Goal: Task Accomplishment & Management: Manage account settings

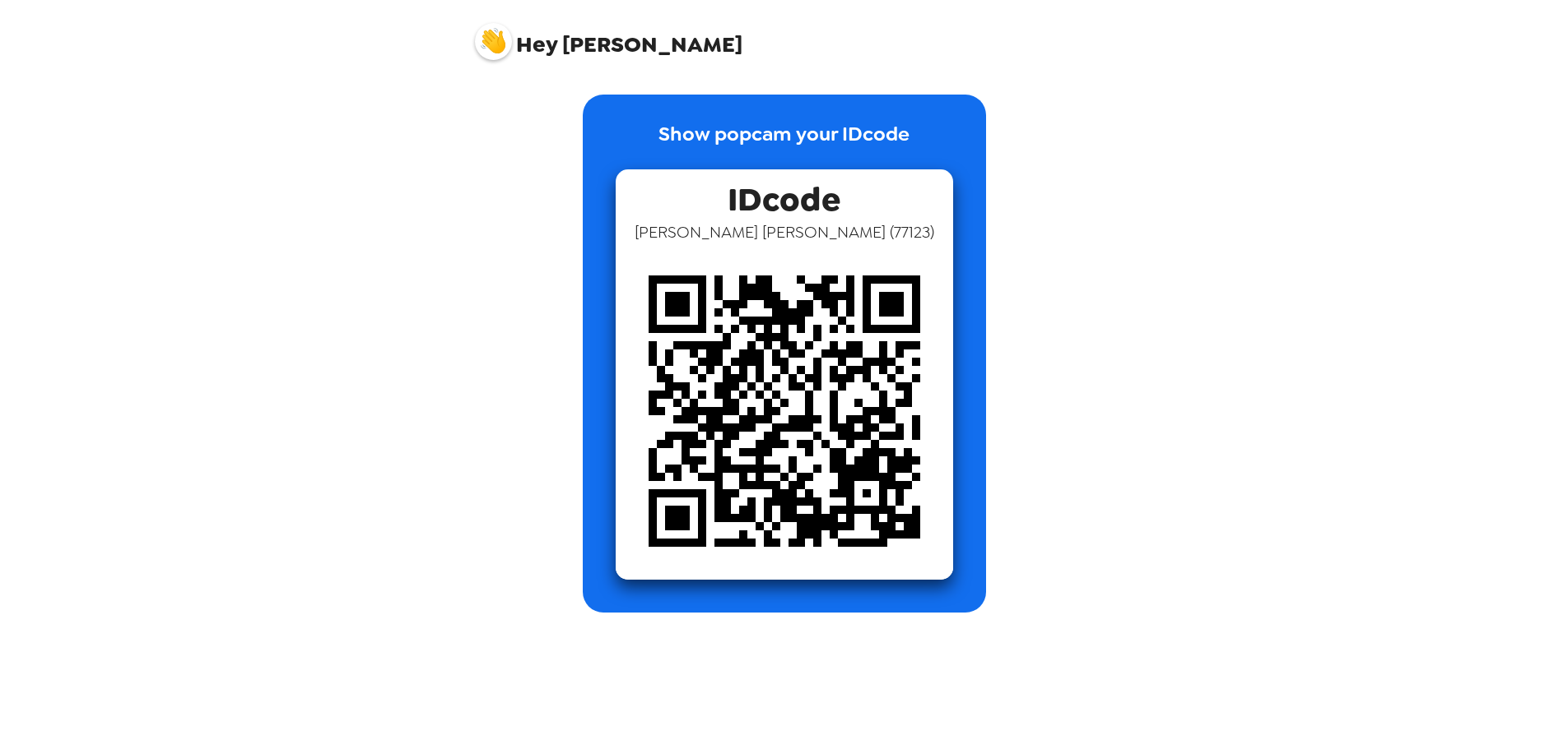
click at [749, 148] on p "Show popcam your IDcode" at bounding box center [784, 144] width 251 height 50
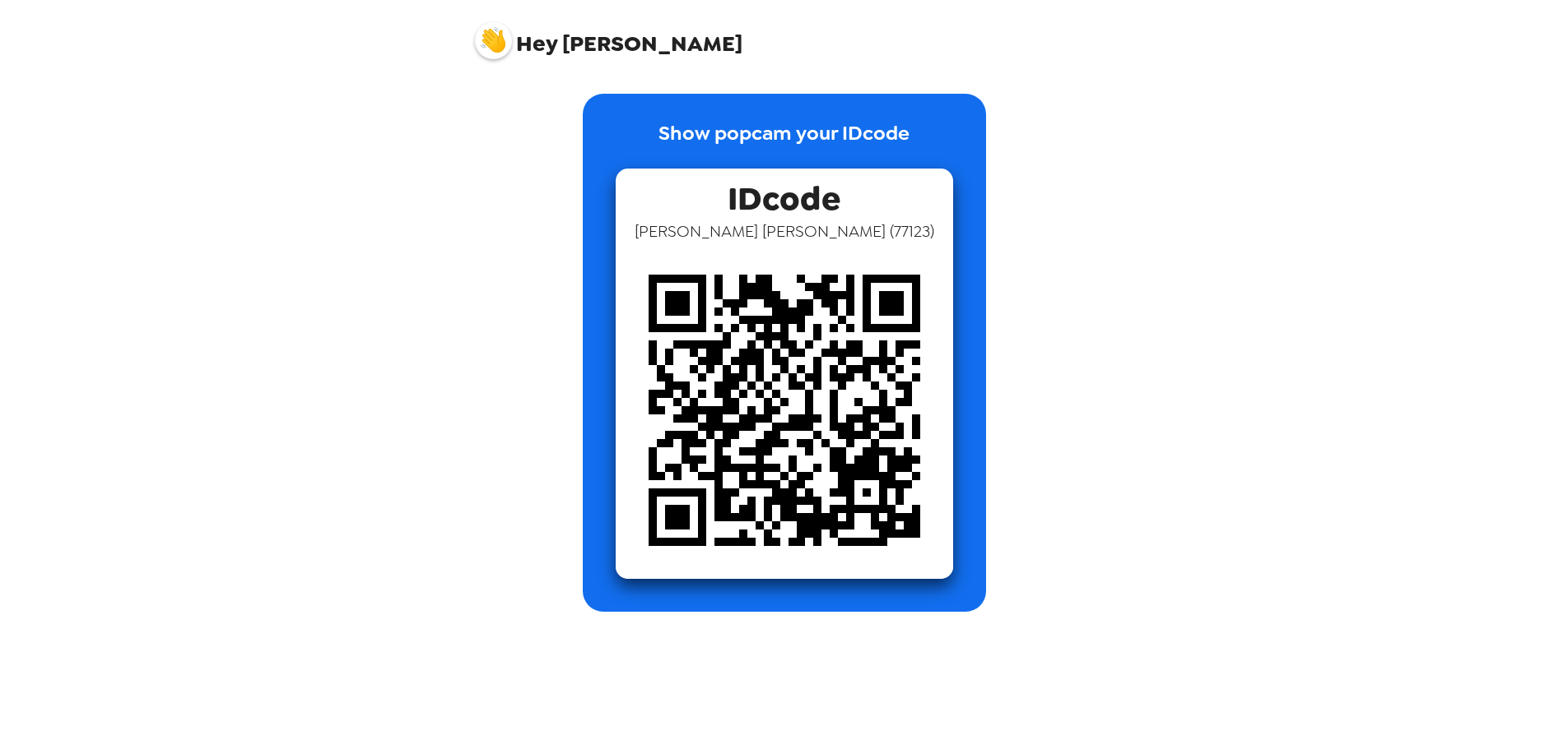
click at [749, 88] on div "Show popcam your IDcode IDcode [PERSON_NAME] ( 77123 )" at bounding box center [784, 340] width 658 height 543
click at [738, 140] on p "Show popcam your IDcode" at bounding box center [784, 143] width 251 height 50
click at [768, 286] on img at bounding box center [784, 410] width 337 height 337
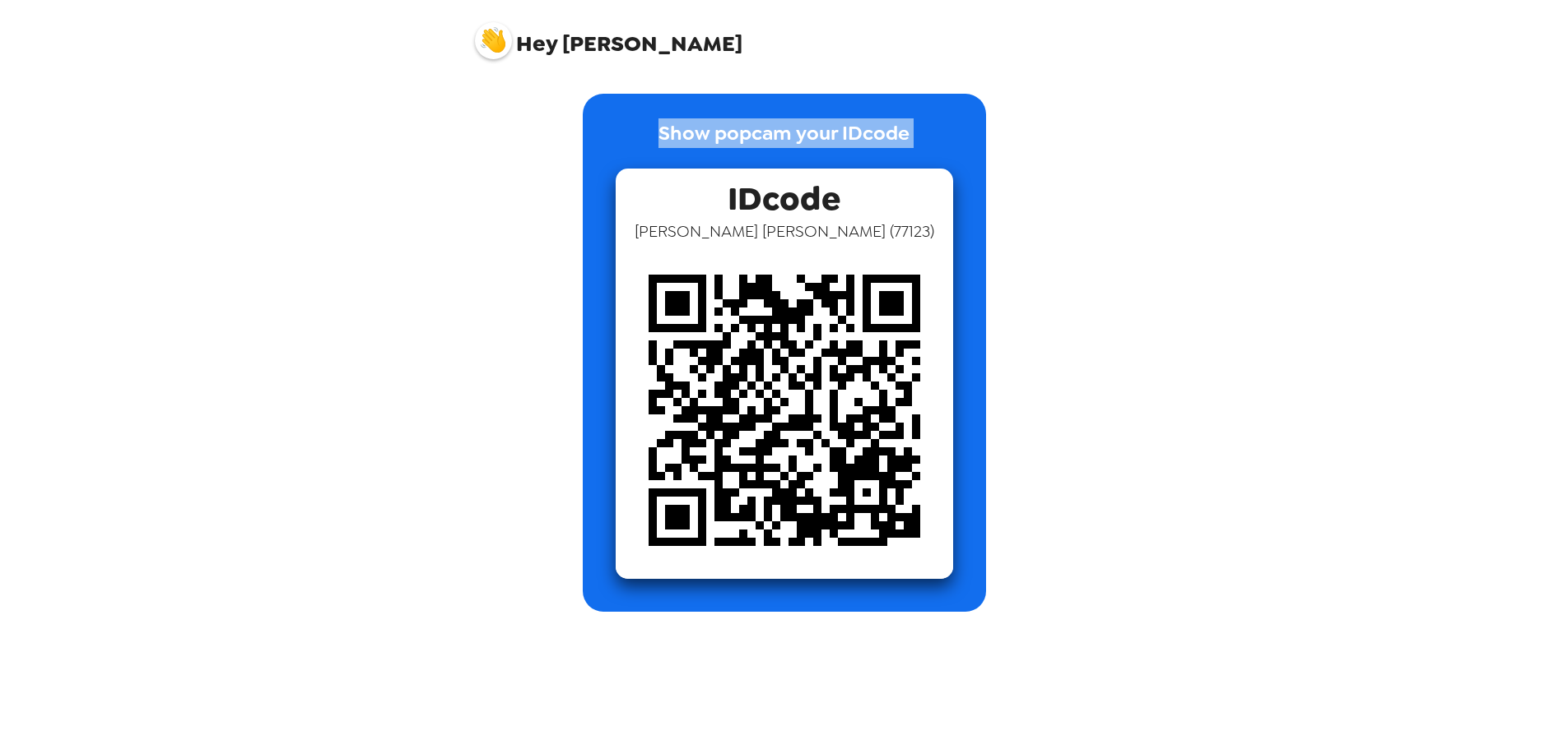
click at [768, 286] on img at bounding box center [784, 410] width 337 height 337
click at [791, 411] on img at bounding box center [784, 410] width 337 height 337
click at [789, 206] on span "IDcode" at bounding box center [784, 194] width 112 height 52
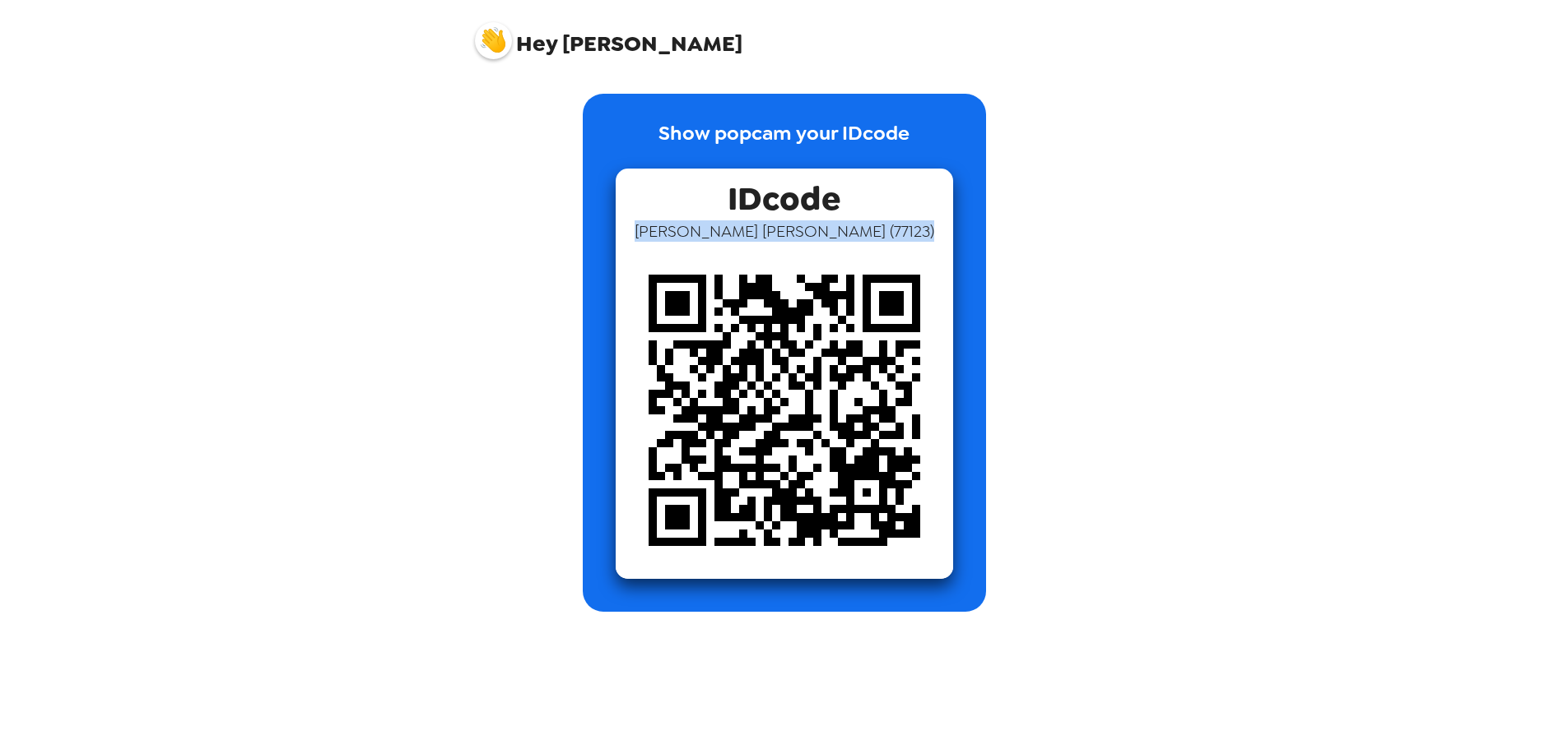
click at [883, 220] on div "IDcode [PERSON_NAME] ( 77123 )" at bounding box center [784, 374] width 337 height 411
click at [479, 39] on img at bounding box center [493, 41] width 37 height 37
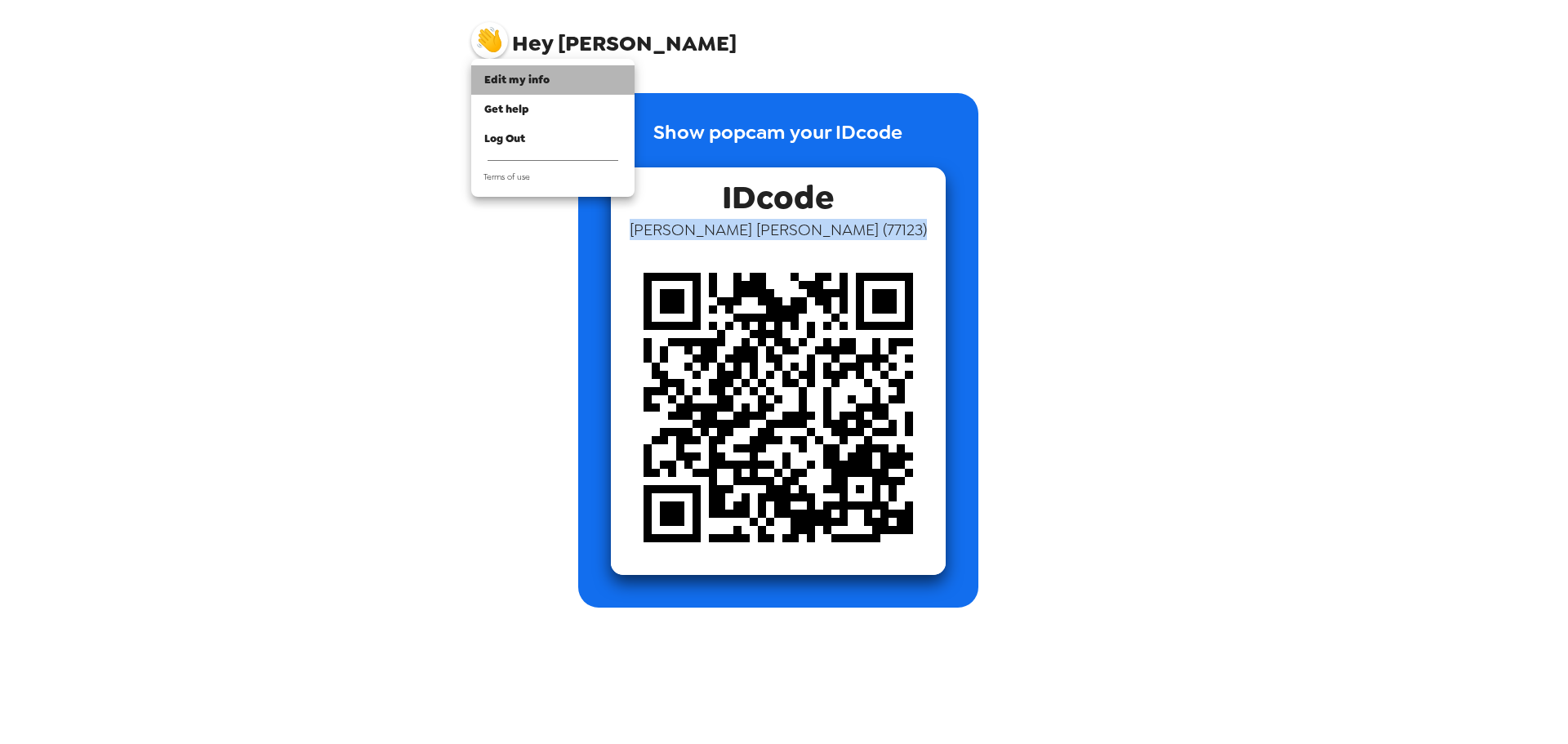
click at [539, 85] on span "Edit my info" at bounding box center [517, 80] width 65 height 14
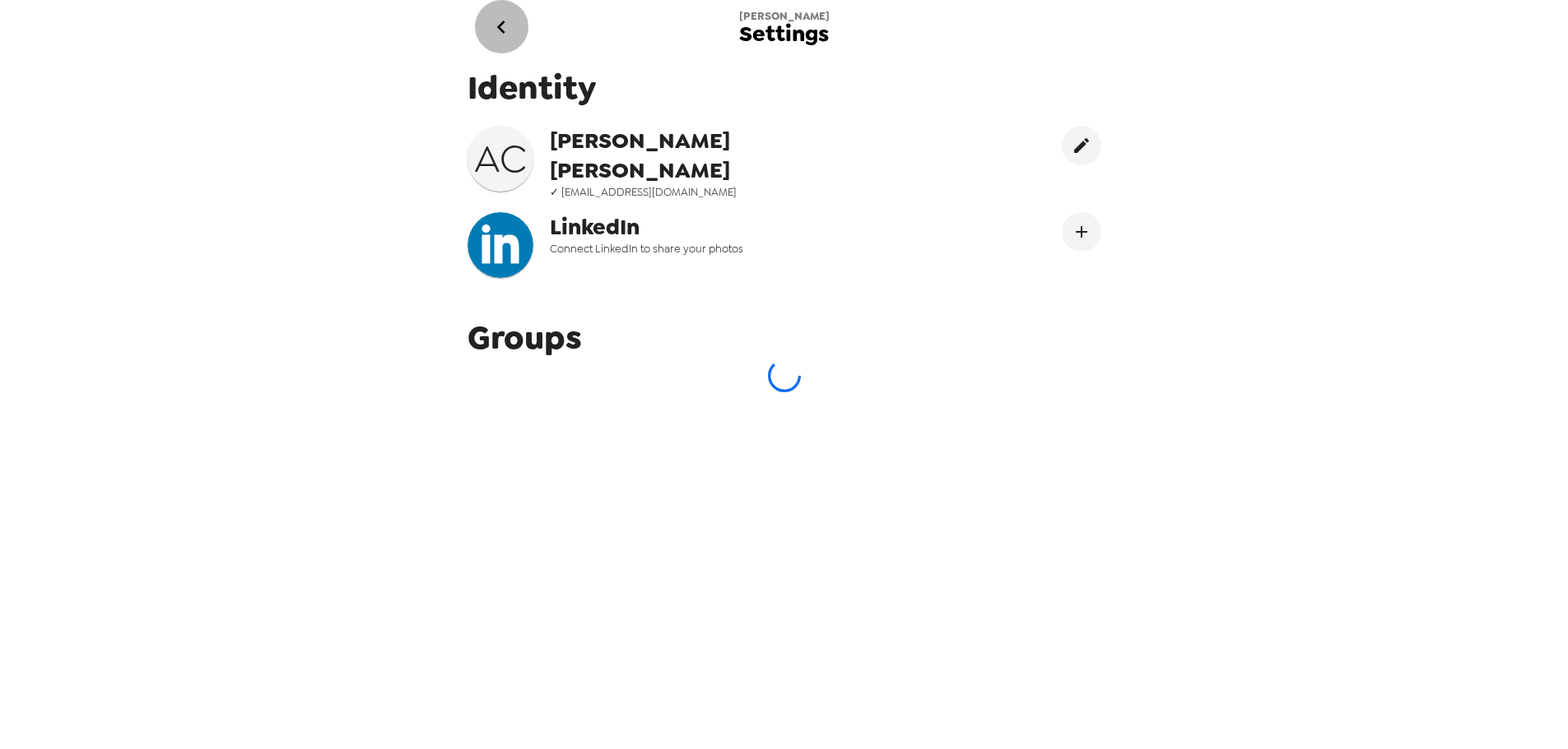
click at [504, 32] on icon "go back" at bounding box center [501, 26] width 8 height 13
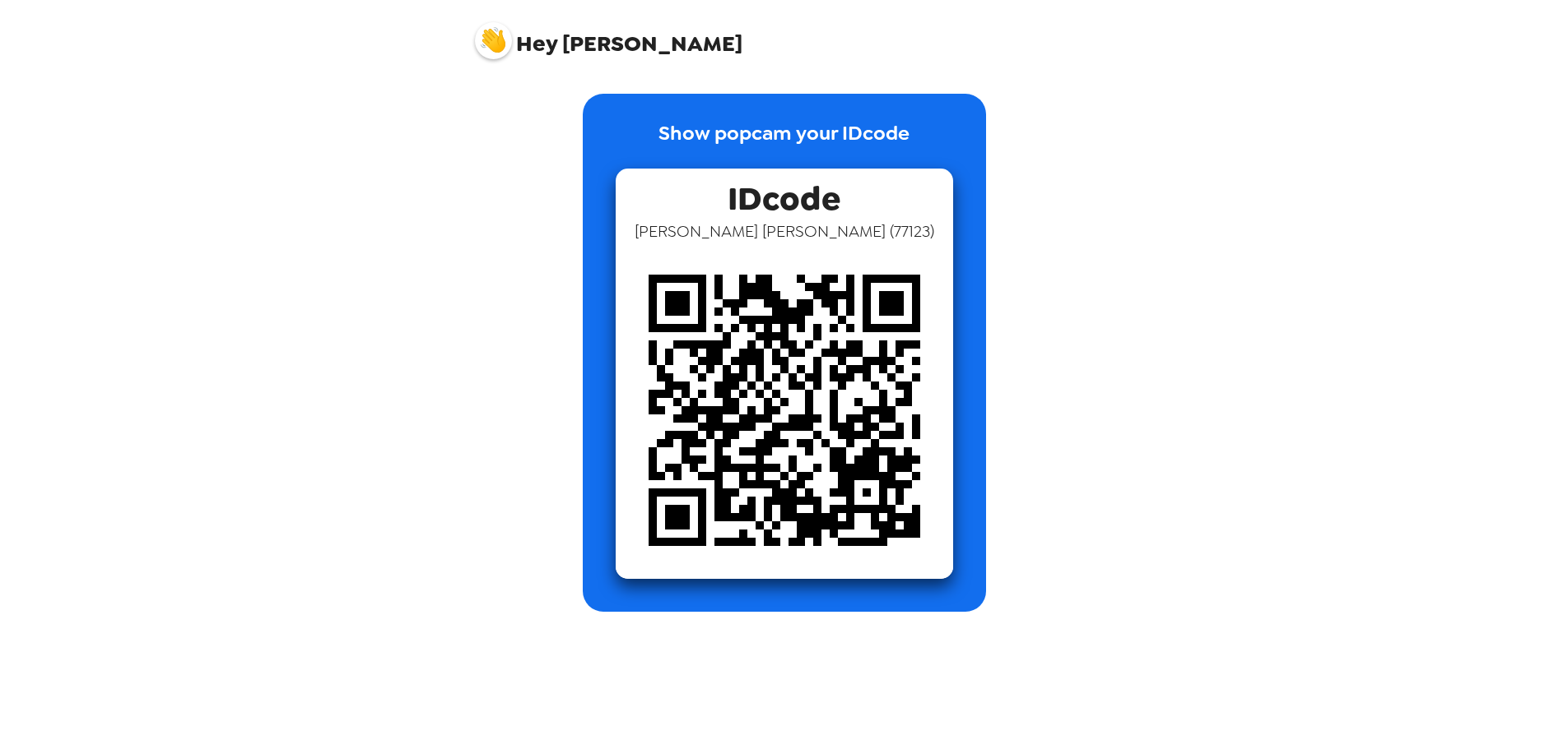
click at [489, 43] on img at bounding box center [493, 41] width 37 height 37
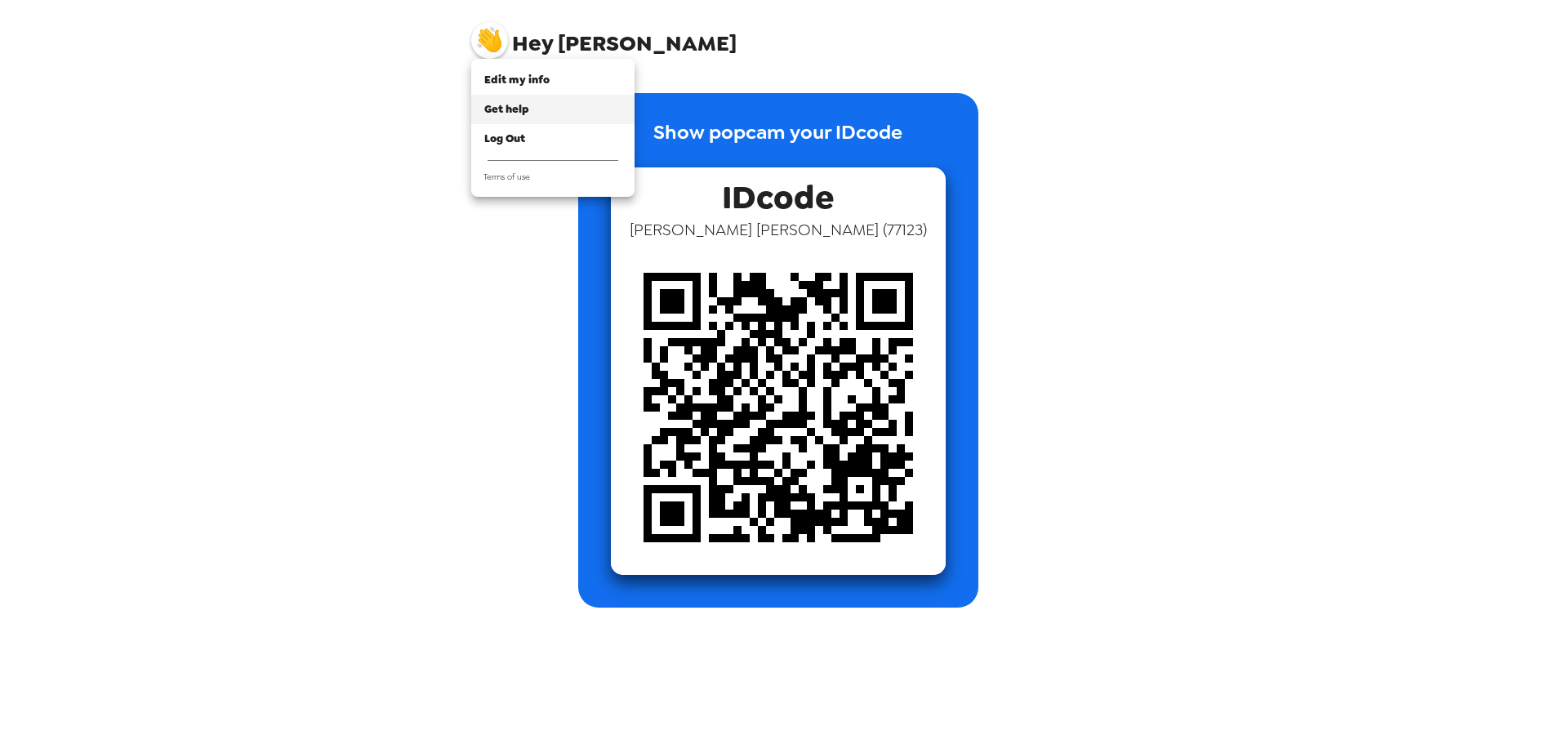
click at [508, 103] on span "Get help" at bounding box center [507, 109] width 45 height 14
click at [1199, 59] on div at bounding box center [784, 372] width 1568 height 744
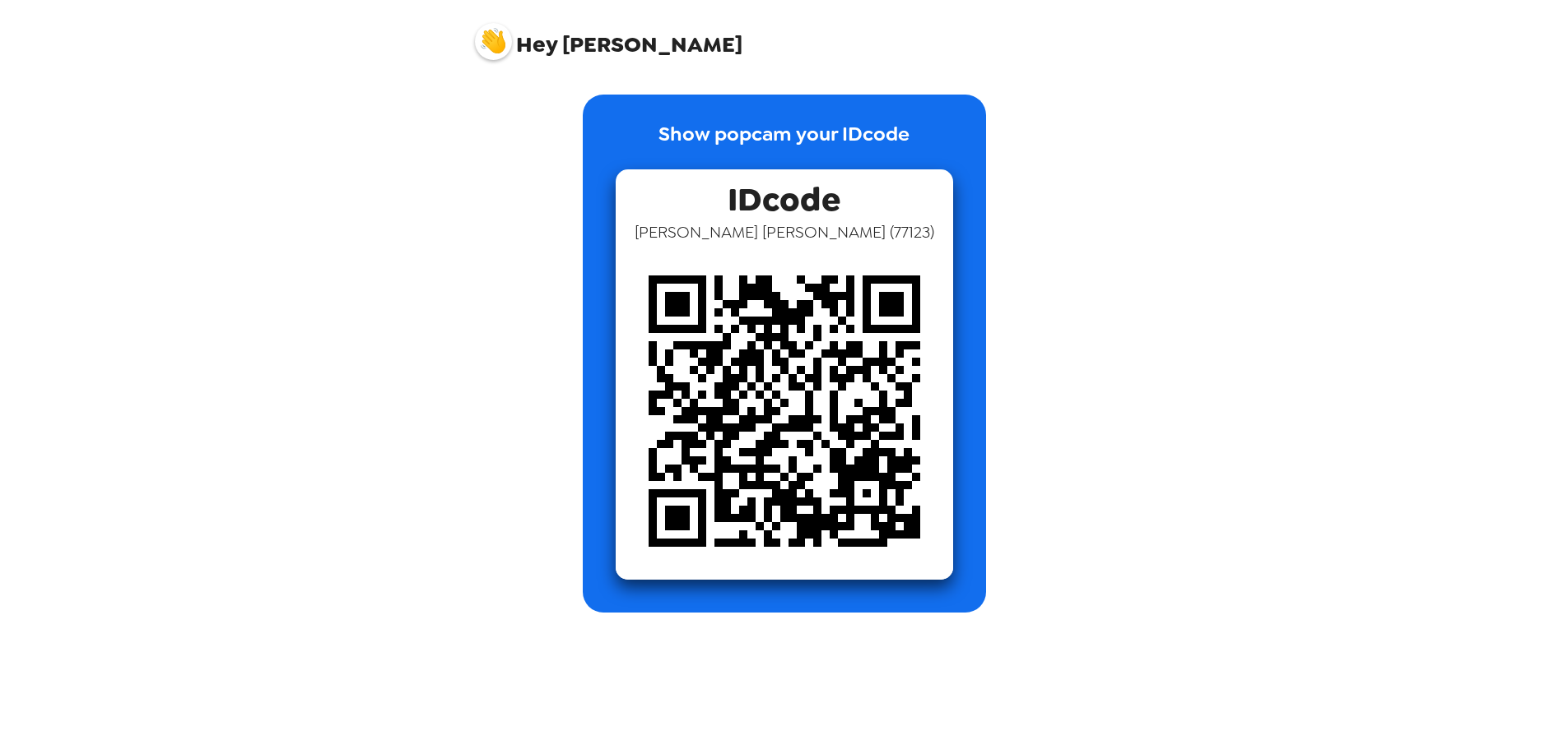
click at [1096, 436] on div "Show popcam your IDcode IDcode [PERSON_NAME] ( 77123 )" at bounding box center [784, 354] width 625 height 518
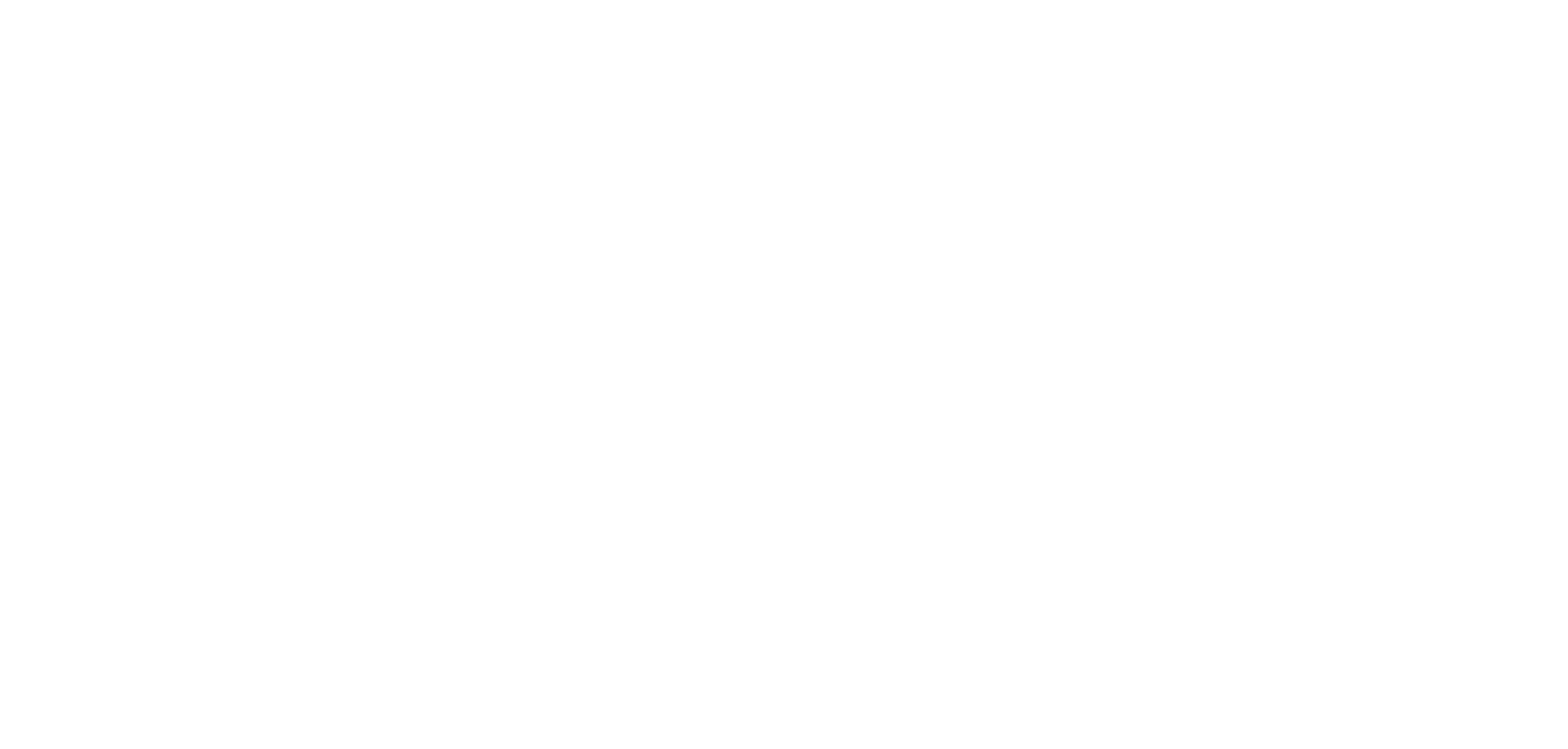
scroll to position [680, 0]
click at [1554, 425] on body at bounding box center [784, 445] width 1568 height 749
click at [1544, 402] on body at bounding box center [784, 445] width 1568 height 749
click at [1536, 401] on body at bounding box center [784, 445] width 1568 height 749
click at [1538, 407] on body at bounding box center [784, 445] width 1568 height 749
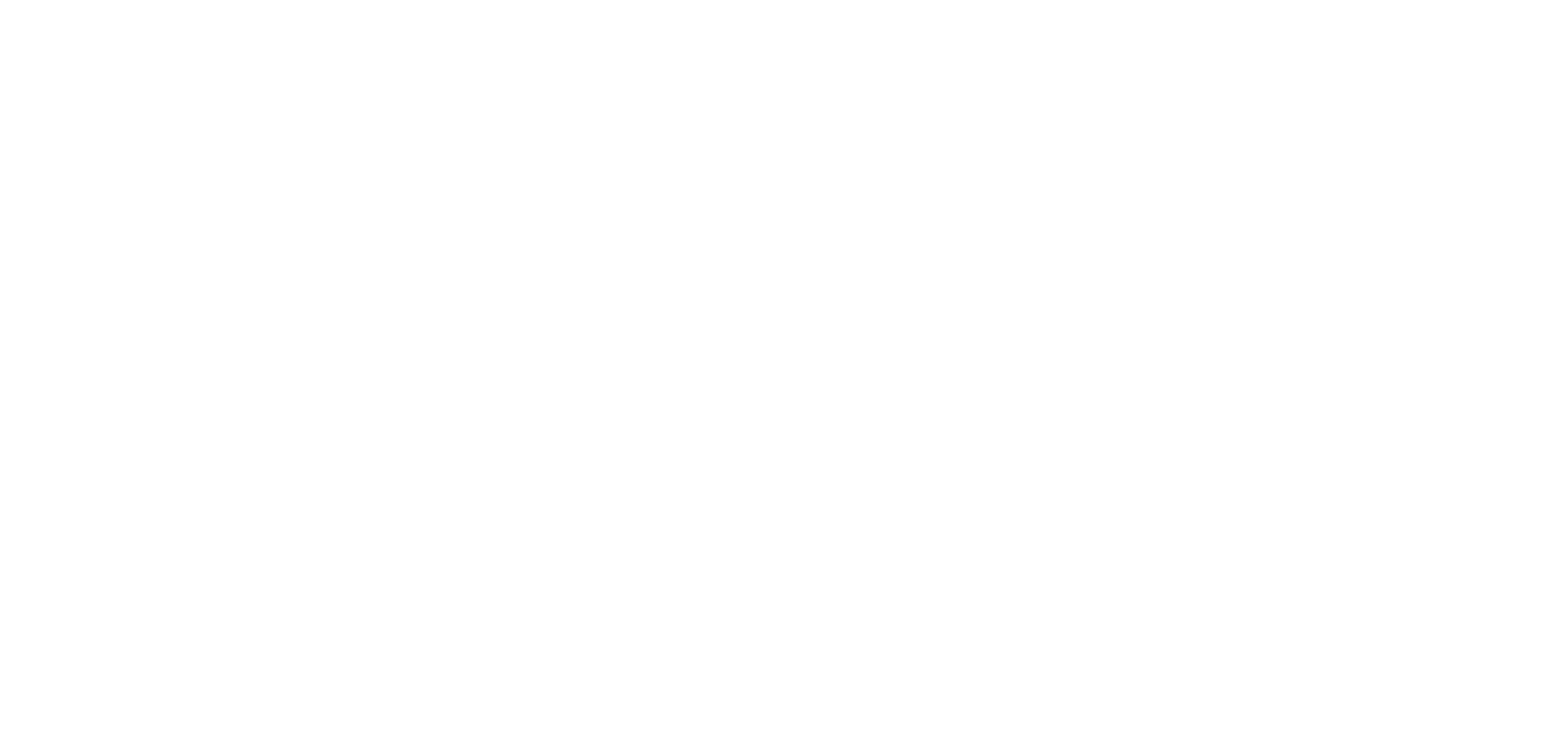
click at [1538, 407] on body at bounding box center [784, 445] width 1568 height 749
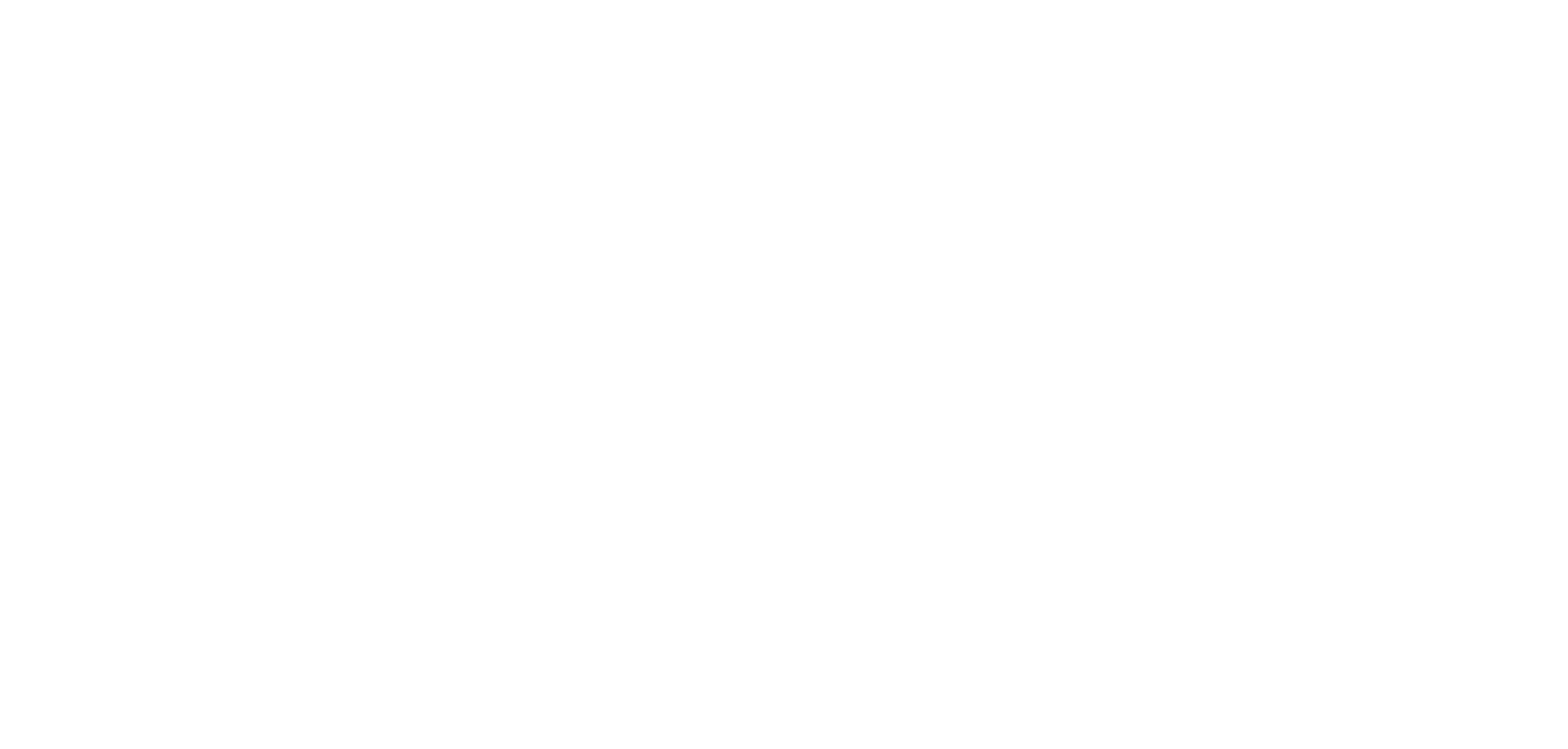
click at [1538, 407] on body at bounding box center [784, 445] width 1568 height 749
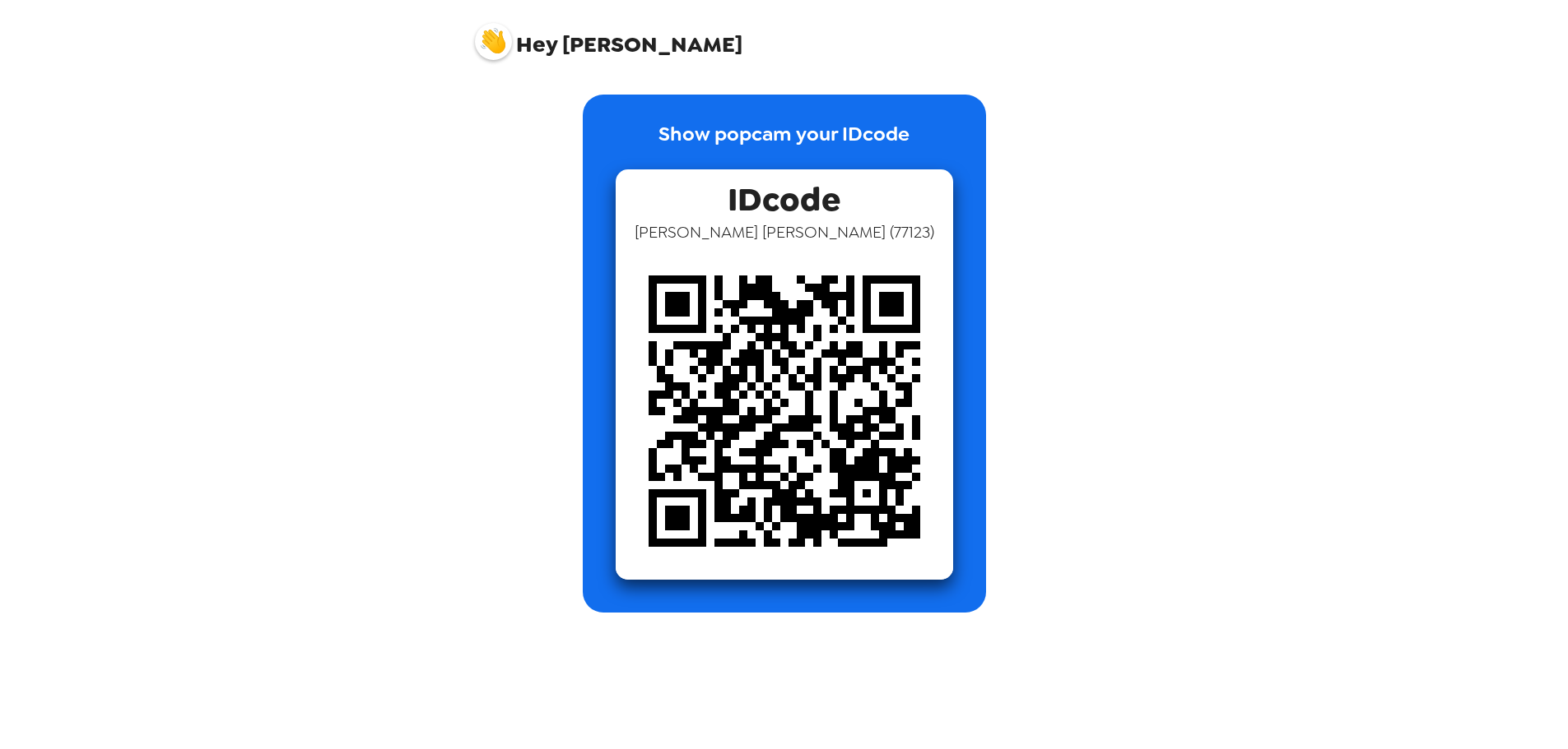
drag, startPoint x: 1538, startPoint y: 407, endPoint x: 1548, endPoint y: 418, distance: 14.9
click at [1548, 418] on div "Hey Alfred Show popcam your IDcode IDcode Alfred Chen ( 77123 )" at bounding box center [784, 374] width 1568 height 749
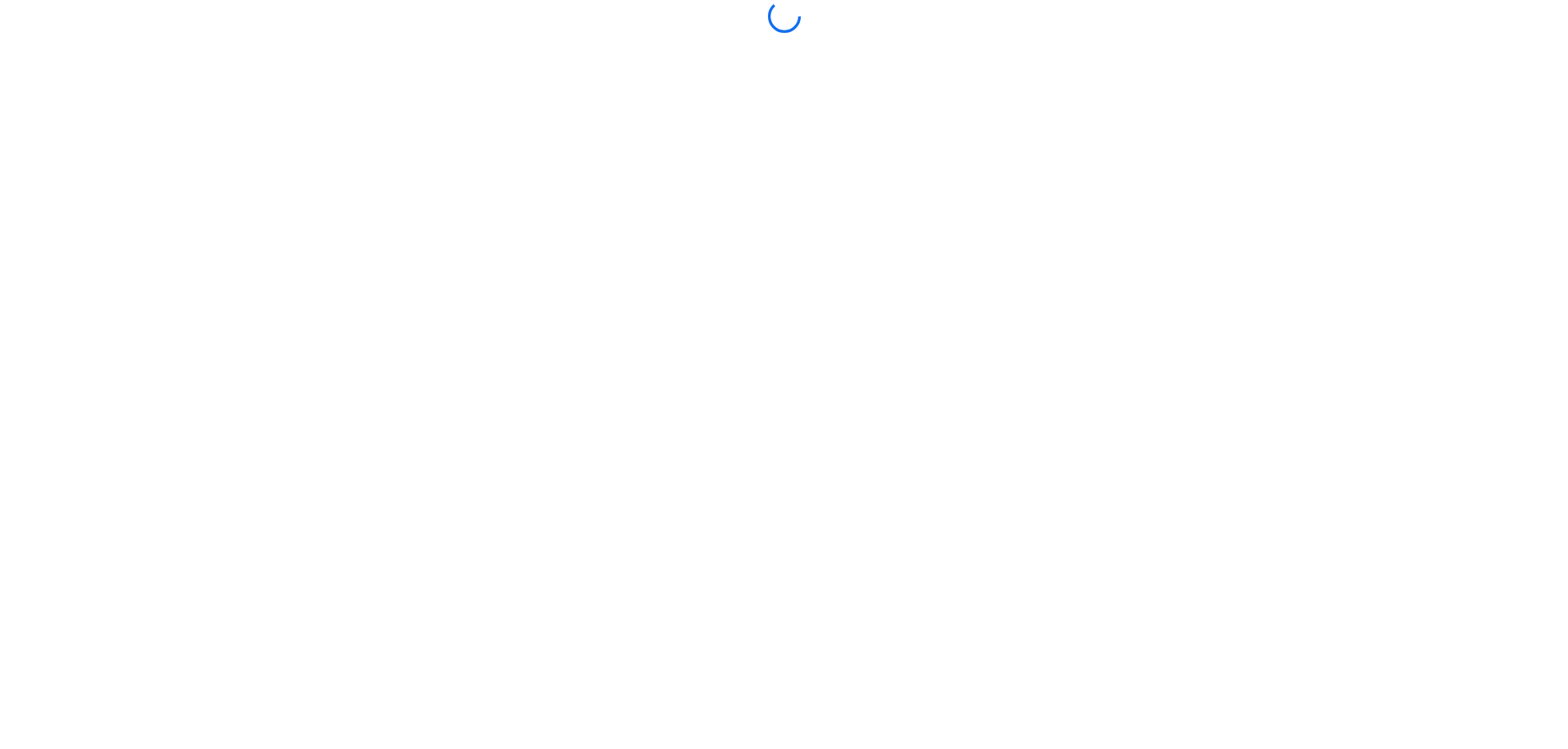
scroll to position [680, 0]
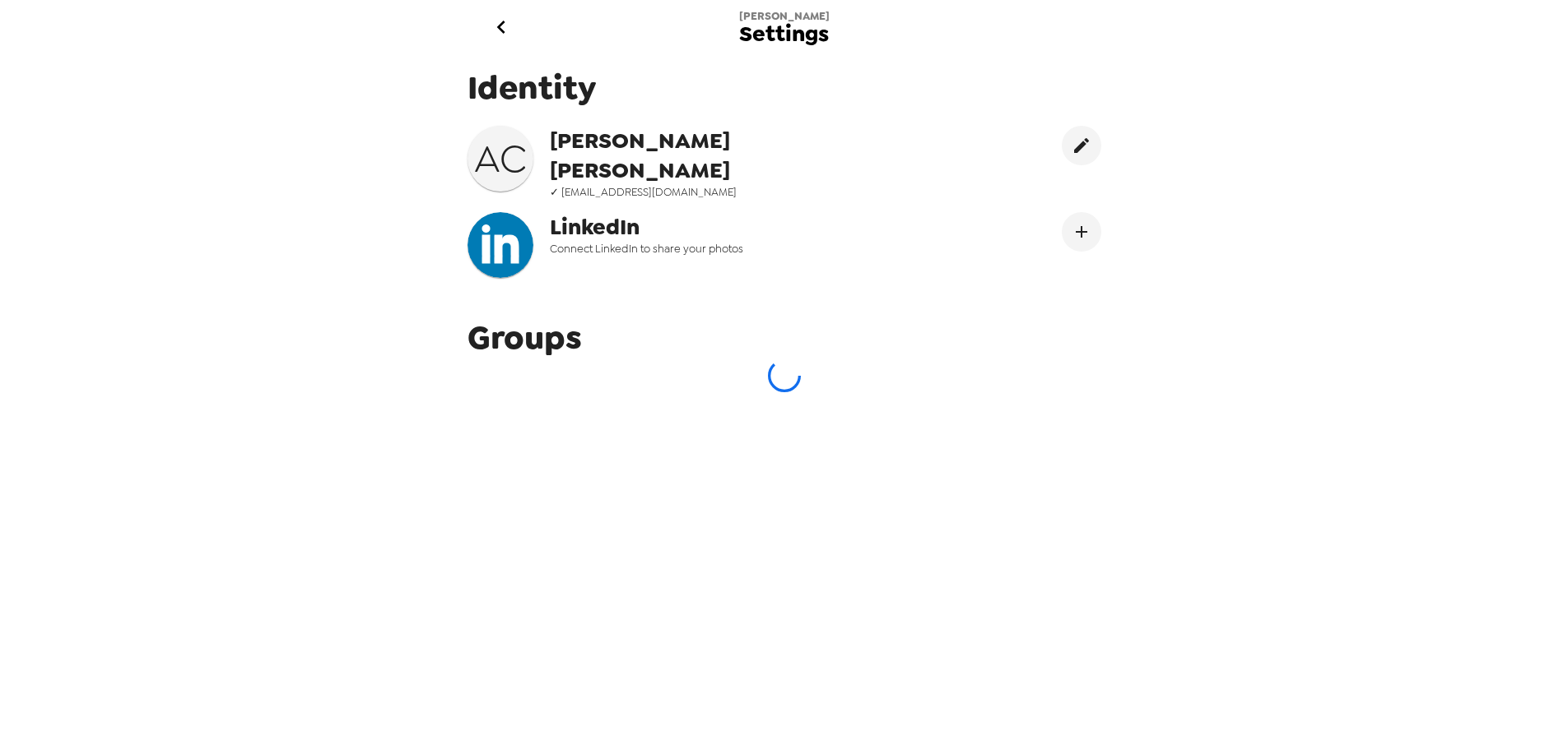
scroll to position [680, 0]
drag, startPoint x: 1580, startPoint y: 487, endPoint x: 1566, endPoint y: 483, distance: 14.6
drag, startPoint x: 1566, startPoint y: 483, endPoint x: 1503, endPoint y: 488, distance: 63.2
click at [1503, 488] on div "Alfred Settings Identity A C Alfred Chen ✓ alfredchen1109@gmail.com LinkedIn Co…" at bounding box center [784, 374] width 1568 height 749
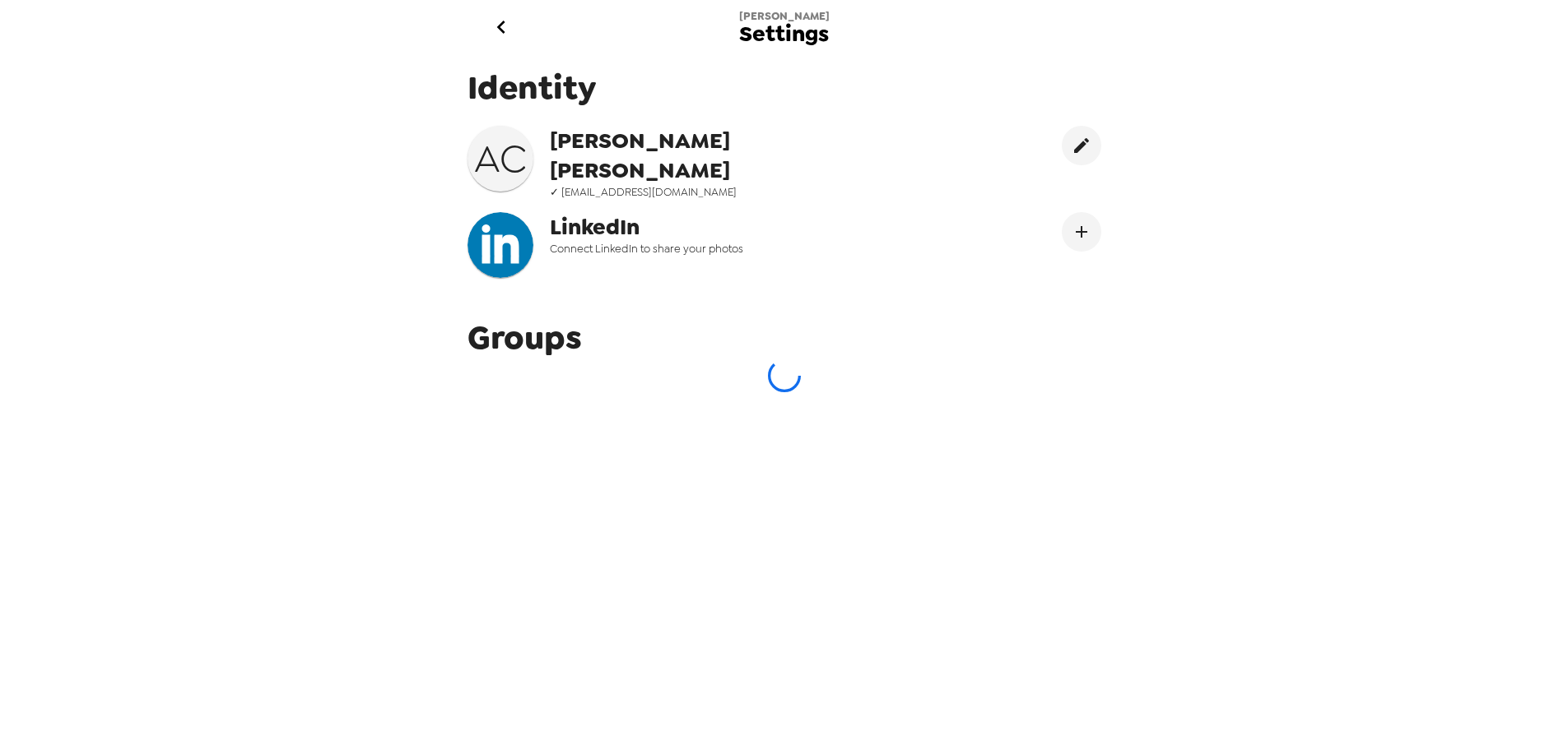
click at [1503, 488] on div "Alfred Settings Identity A C Alfred Chen ✓ alfredchen1109@gmail.com LinkedIn Co…" at bounding box center [784, 374] width 1568 height 749
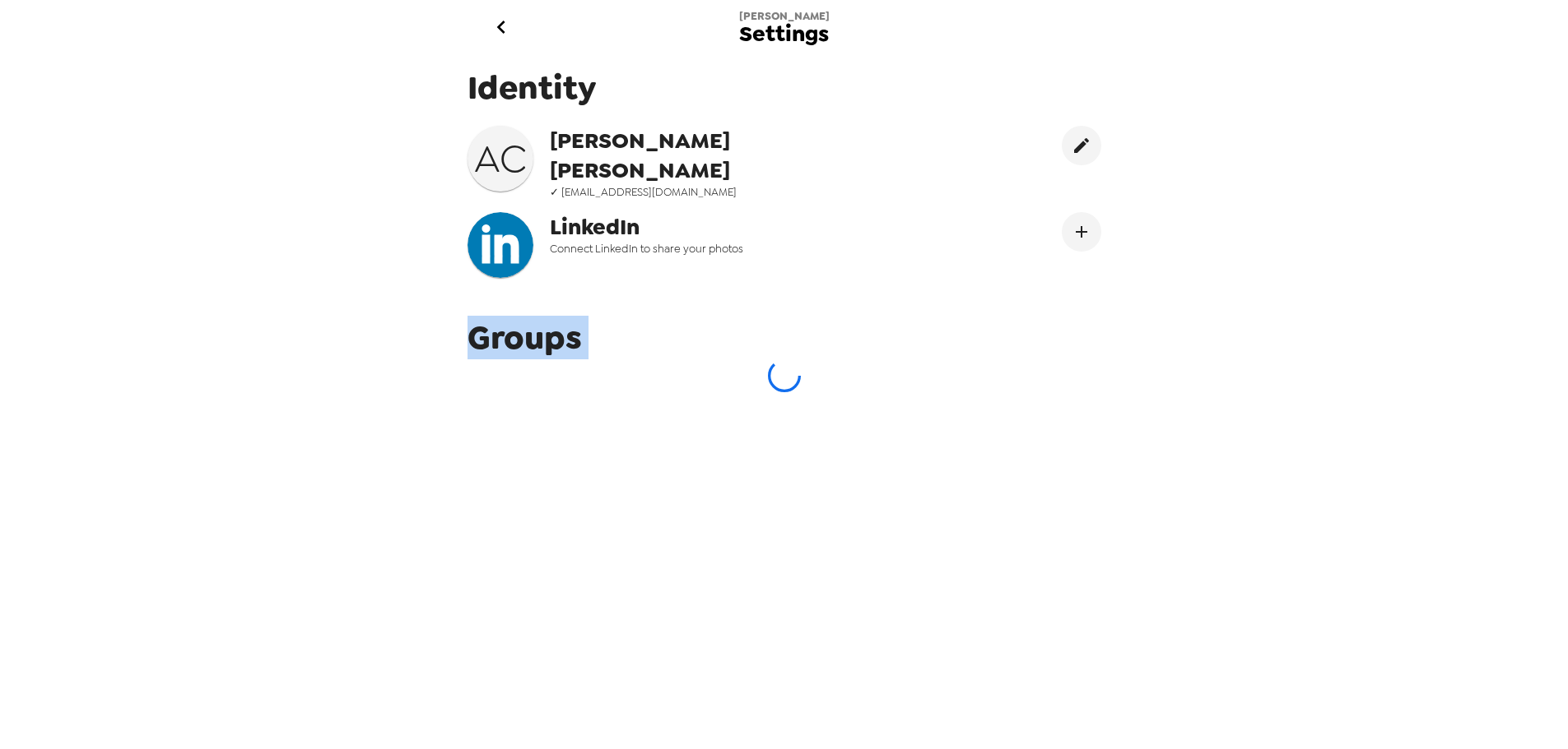
click at [1503, 488] on div "Alfred Settings Identity A C Alfred Chen ✓ alfredchen1109@gmail.com LinkedIn Co…" at bounding box center [784, 374] width 1568 height 749
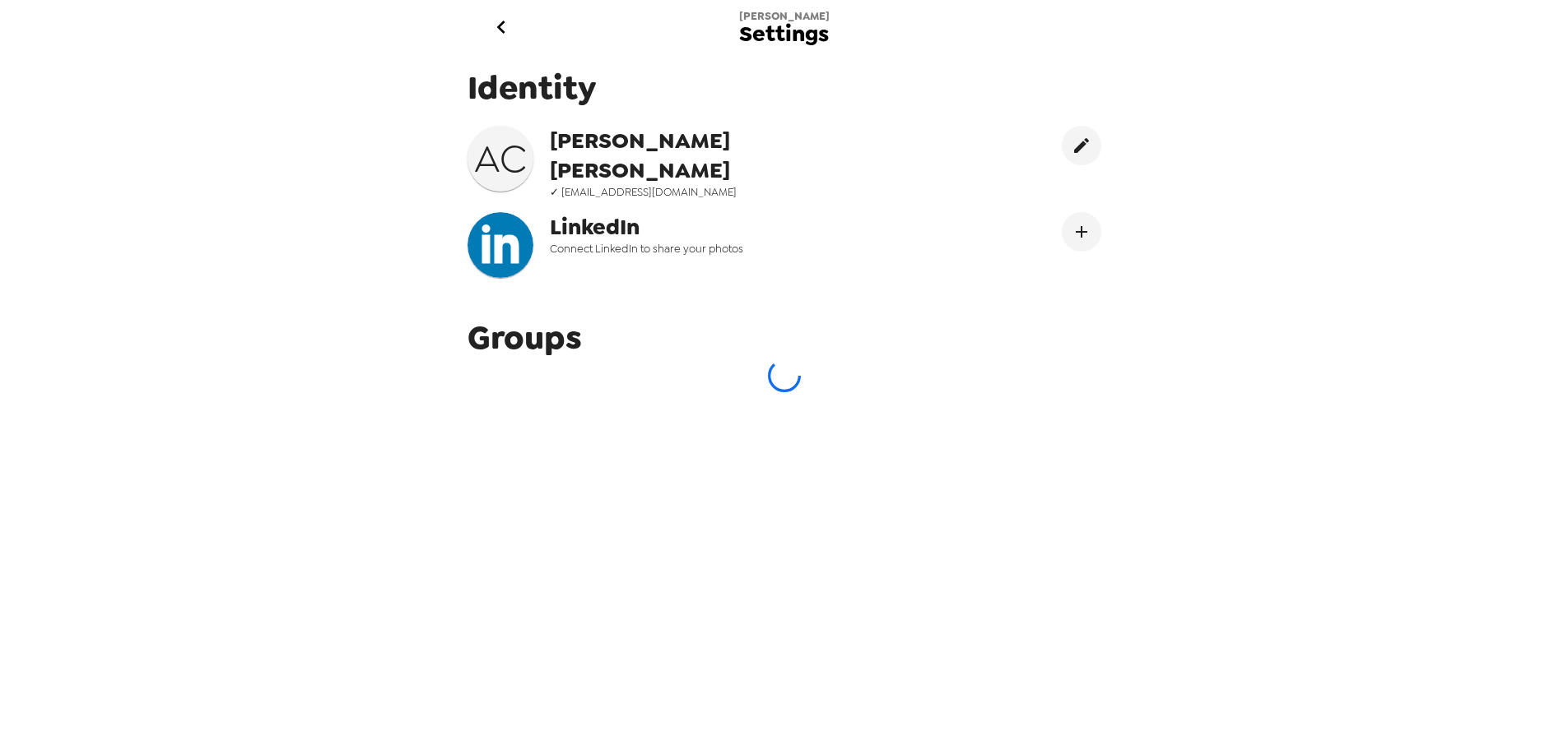
click at [1503, 488] on div "Alfred Settings Identity A C Alfred Chen ✓ alfredchen1109@gmail.com LinkedIn Co…" at bounding box center [784, 374] width 1568 height 749
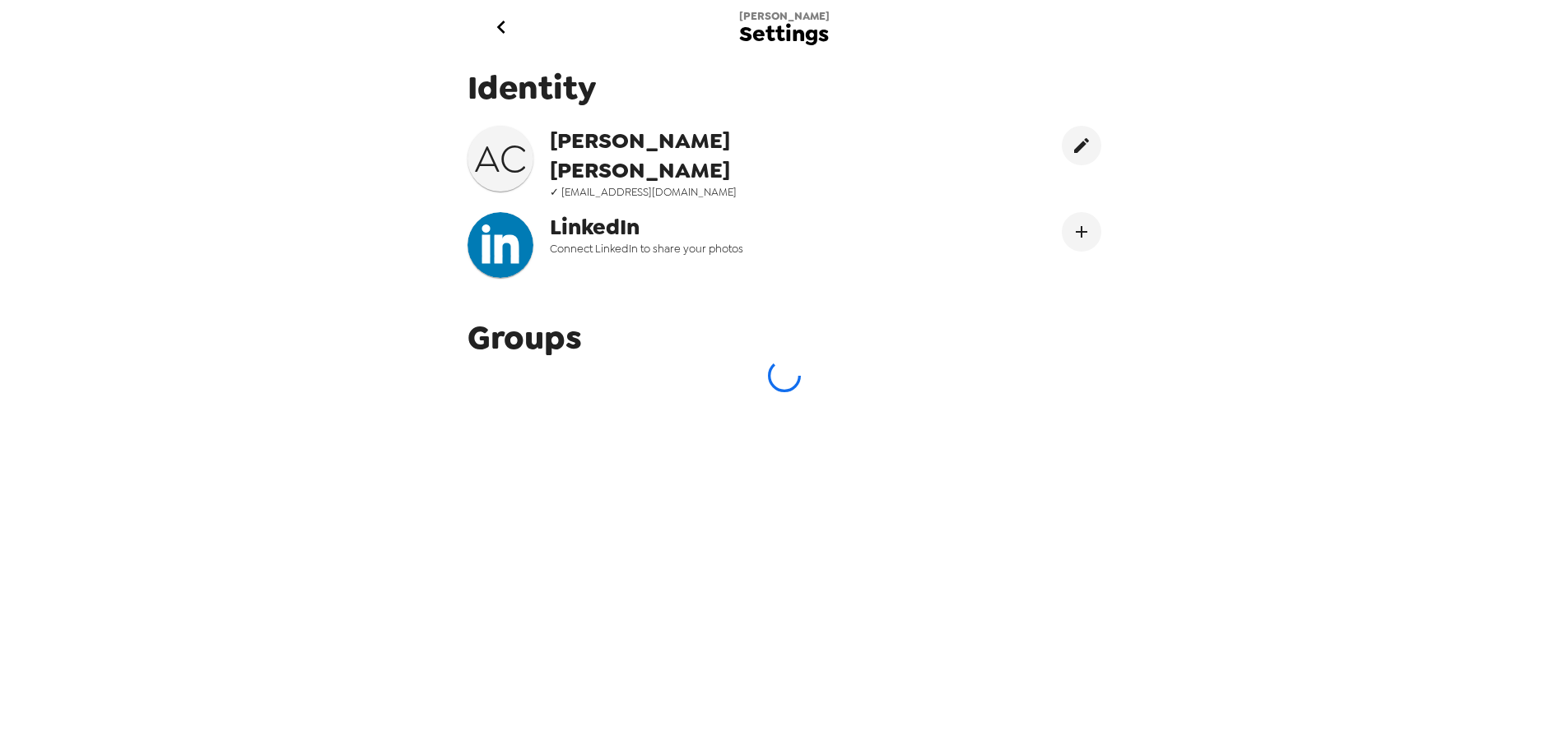
click at [1503, 488] on div "Alfred Settings Identity A C Alfred Chen ✓ alfredchen1109@gmail.com LinkedIn Co…" at bounding box center [784, 374] width 1568 height 749
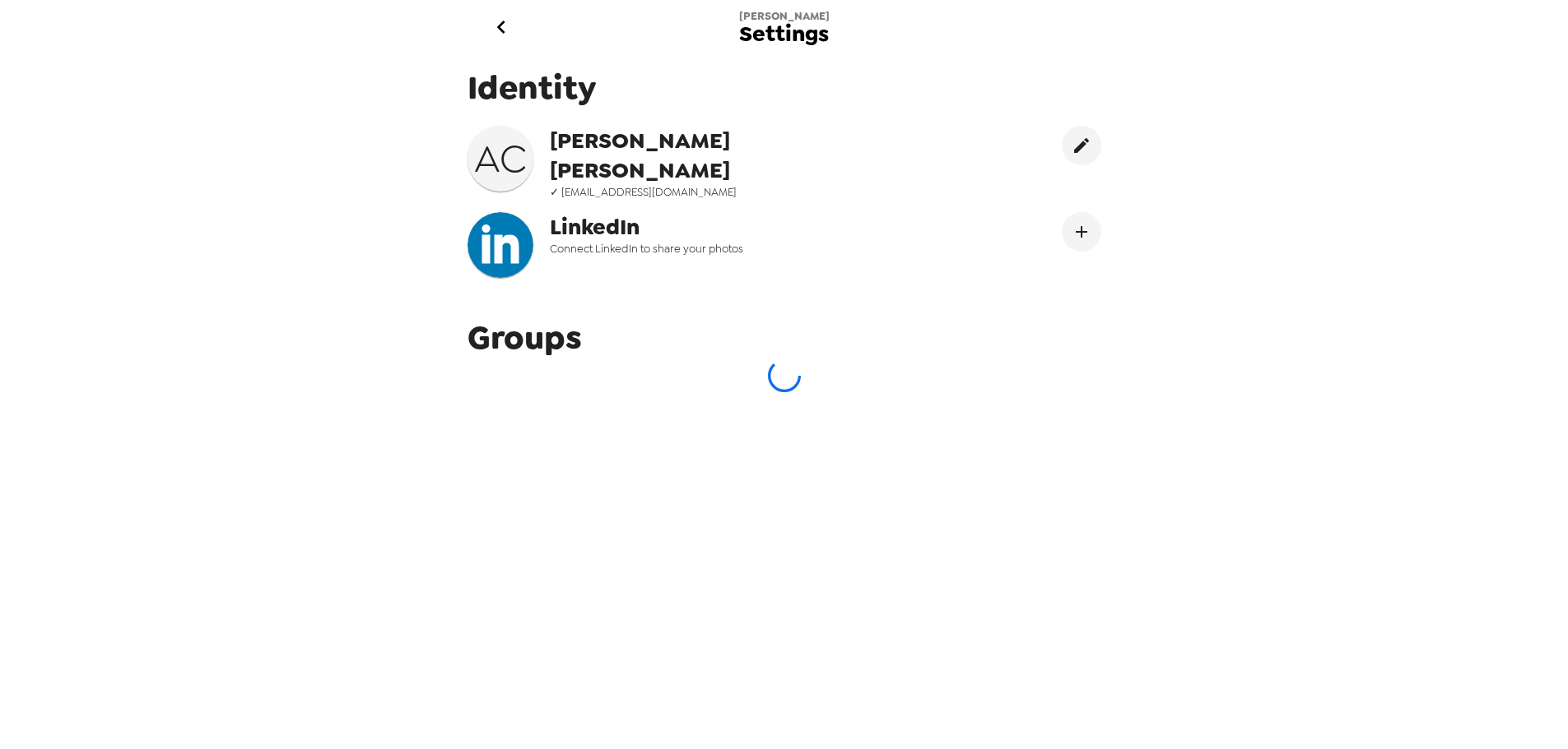
click at [1503, 488] on div "Alfred Settings Identity A C Alfred Chen ✓ alfredchen1109@gmail.com LinkedIn Co…" at bounding box center [784, 374] width 1568 height 749
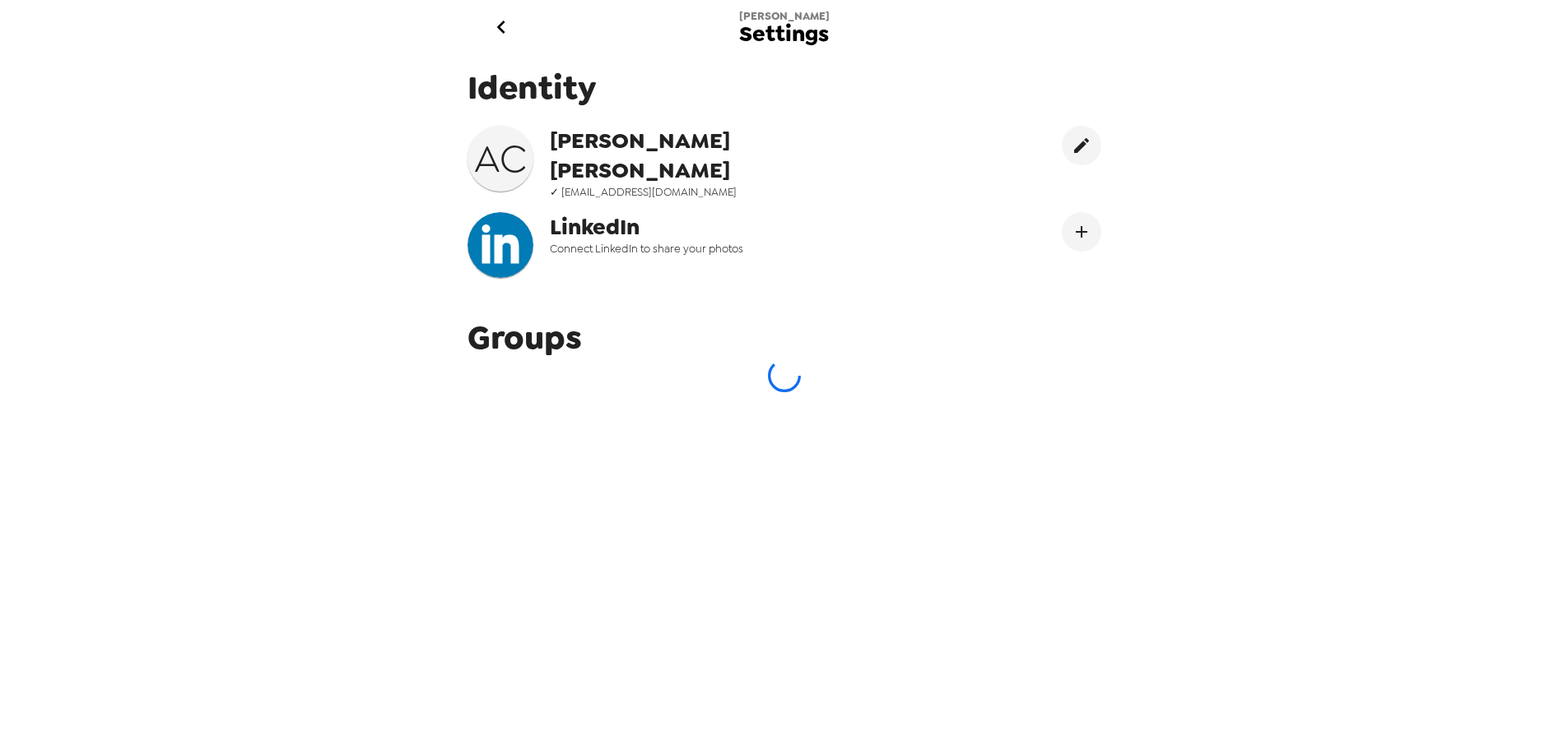
click at [1503, 488] on div "Alfred Settings Identity A C Alfred Chen ✓ alfredchen1109@gmail.com LinkedIn Co…" at bounding box center [784, 374] width 1568 height 749
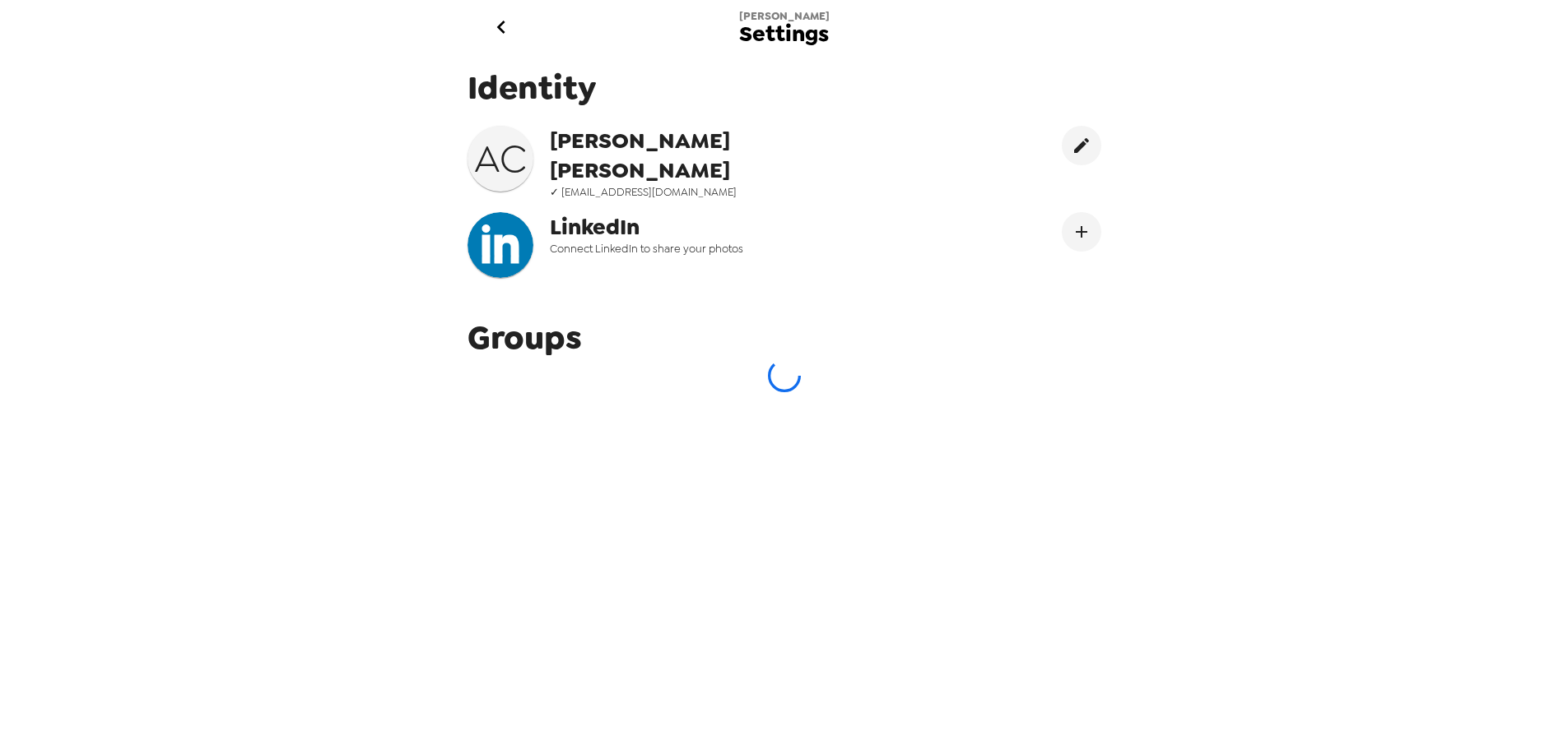
click at [1503, 488] on div "Alfred Settings Identity A C Alfred Chen ✓ alfredchen1109@gmail.com LinkedIn Co…" at bounding box center [784, 374] width 1568 height 749
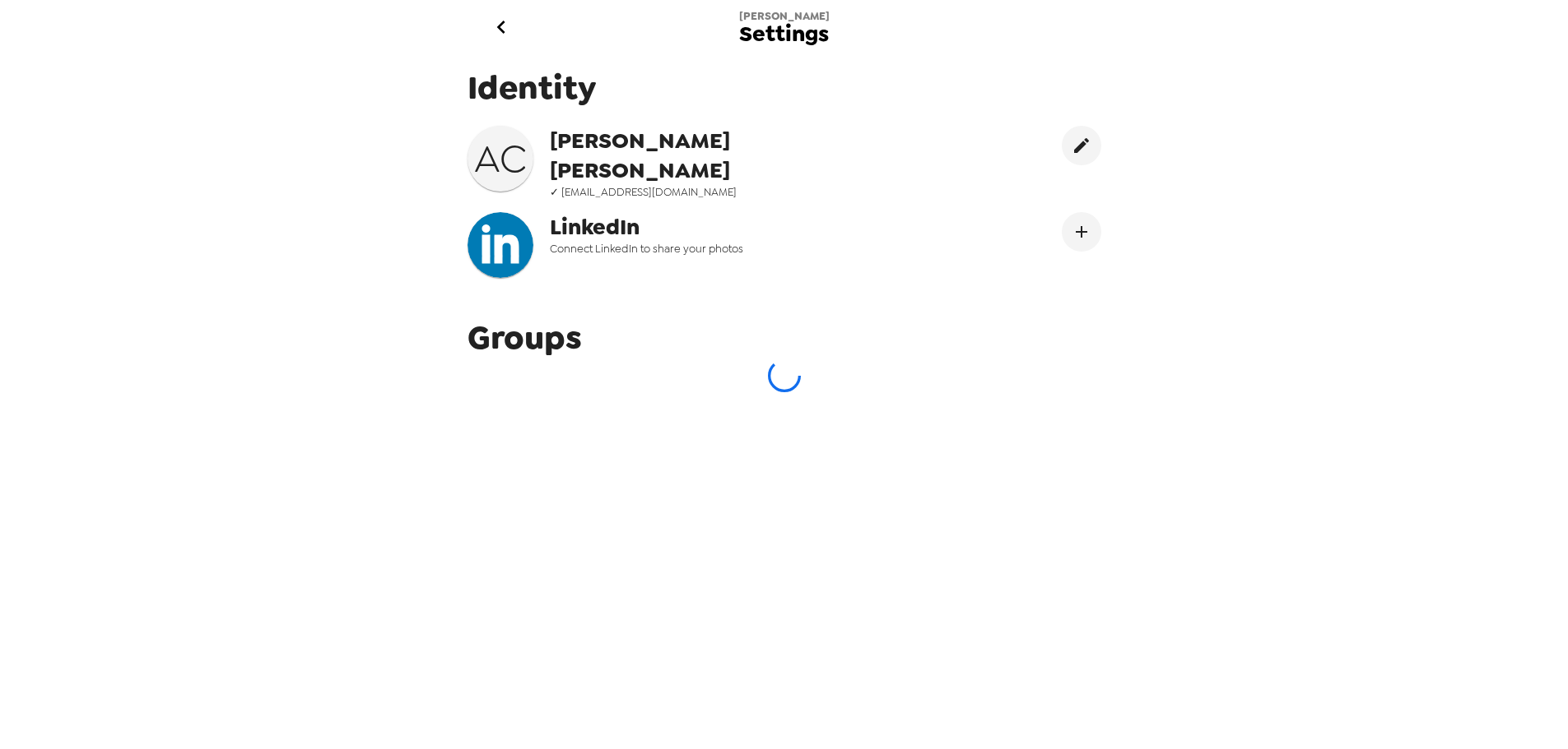
click at [1503, 488] on div "Alfred Settings Identity A C Alfred Chen ✓ alfredchen1109@gmail.com LinkedIn Co…" at bounding box center [784, 374] width 1568 height 749
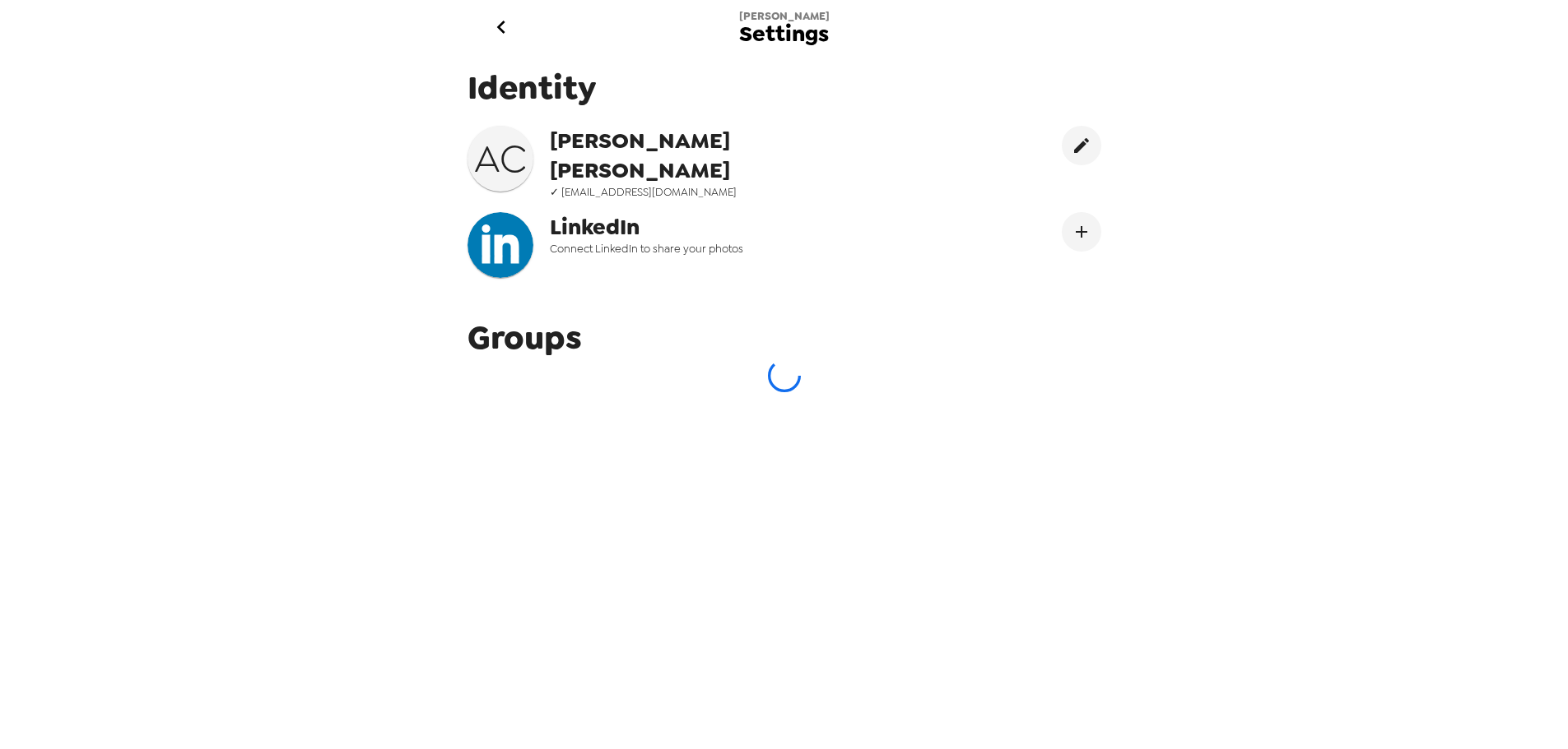
click at [1503, 488] on div "Alfred Settings Identity A C Alfred Chen ✓ alfredchen1109@gmail.com LinkedIn Co…" at bounding box center [784, 374] width 1568 height 749
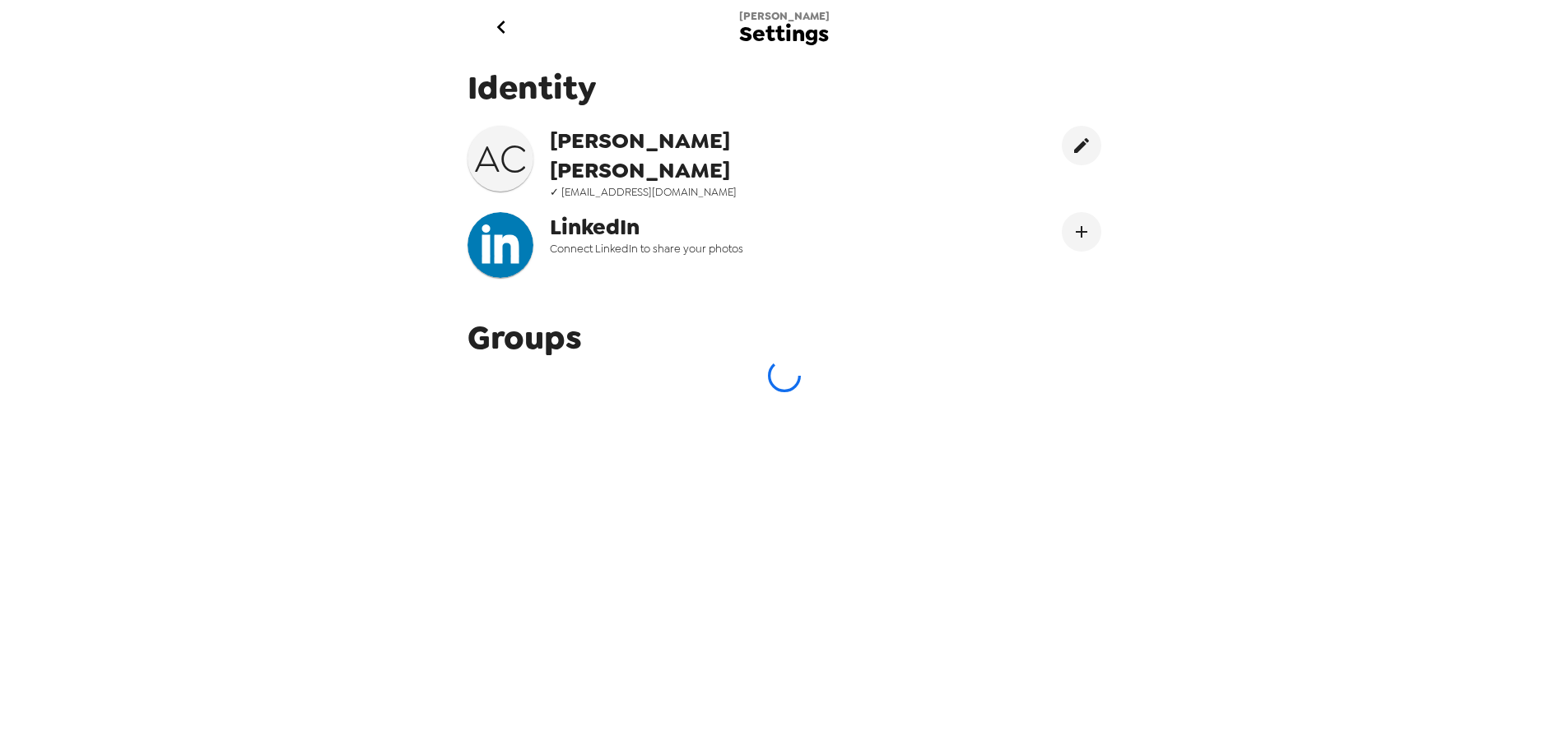
click at [1503, 488] on div "Alfred Settings Identity A C Alfred Chen ✓ alfredchen1109@gmail.com LinkedIn Co…" at bounding box center [784, 374] width 1568 height 749
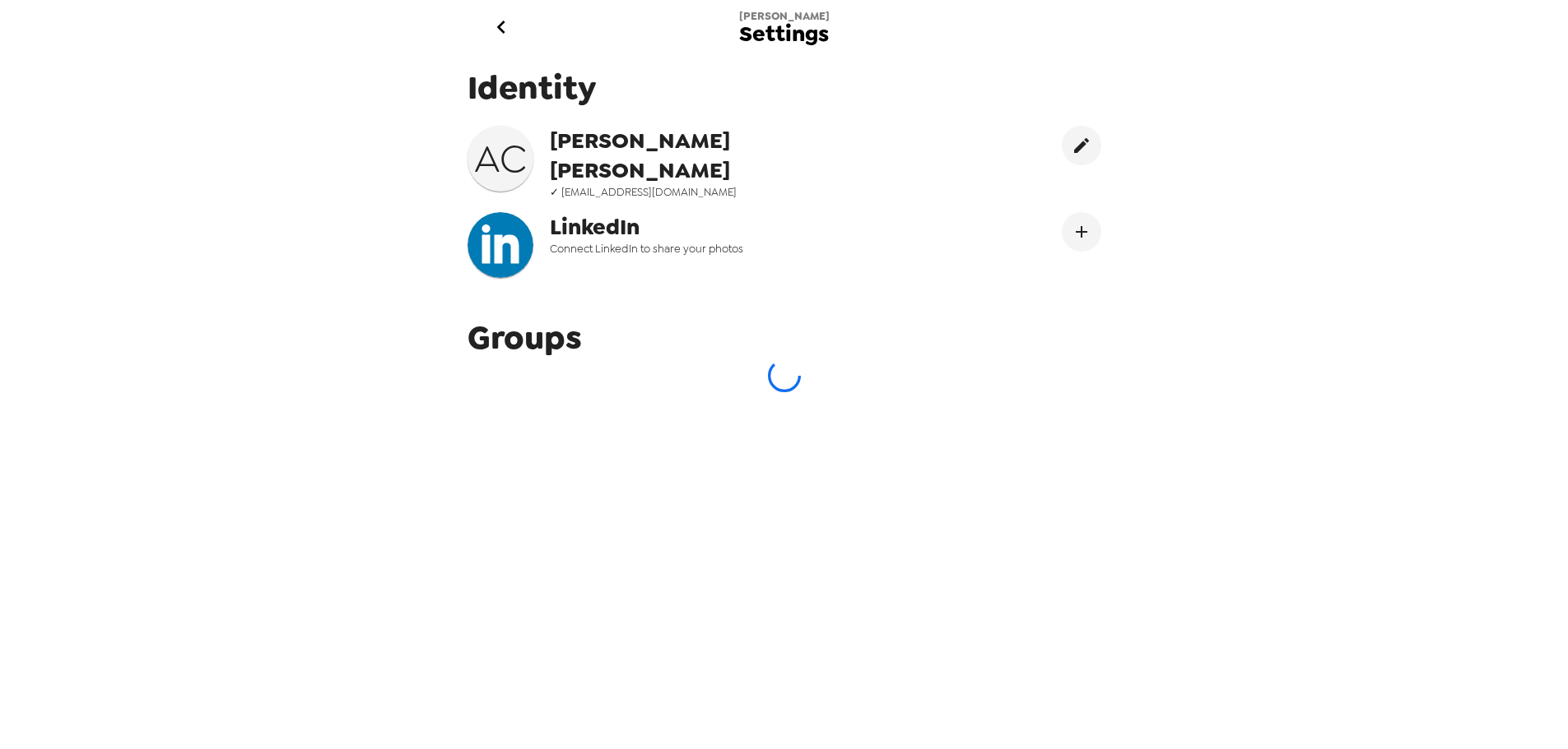
click at [1503, 488] on div "Alfred Settings Identity A C Alfred Chen ✓ alfredchen1109@gmail.com LinkedIn Co…" at bounding box center [784, 374] width 1568 height 749
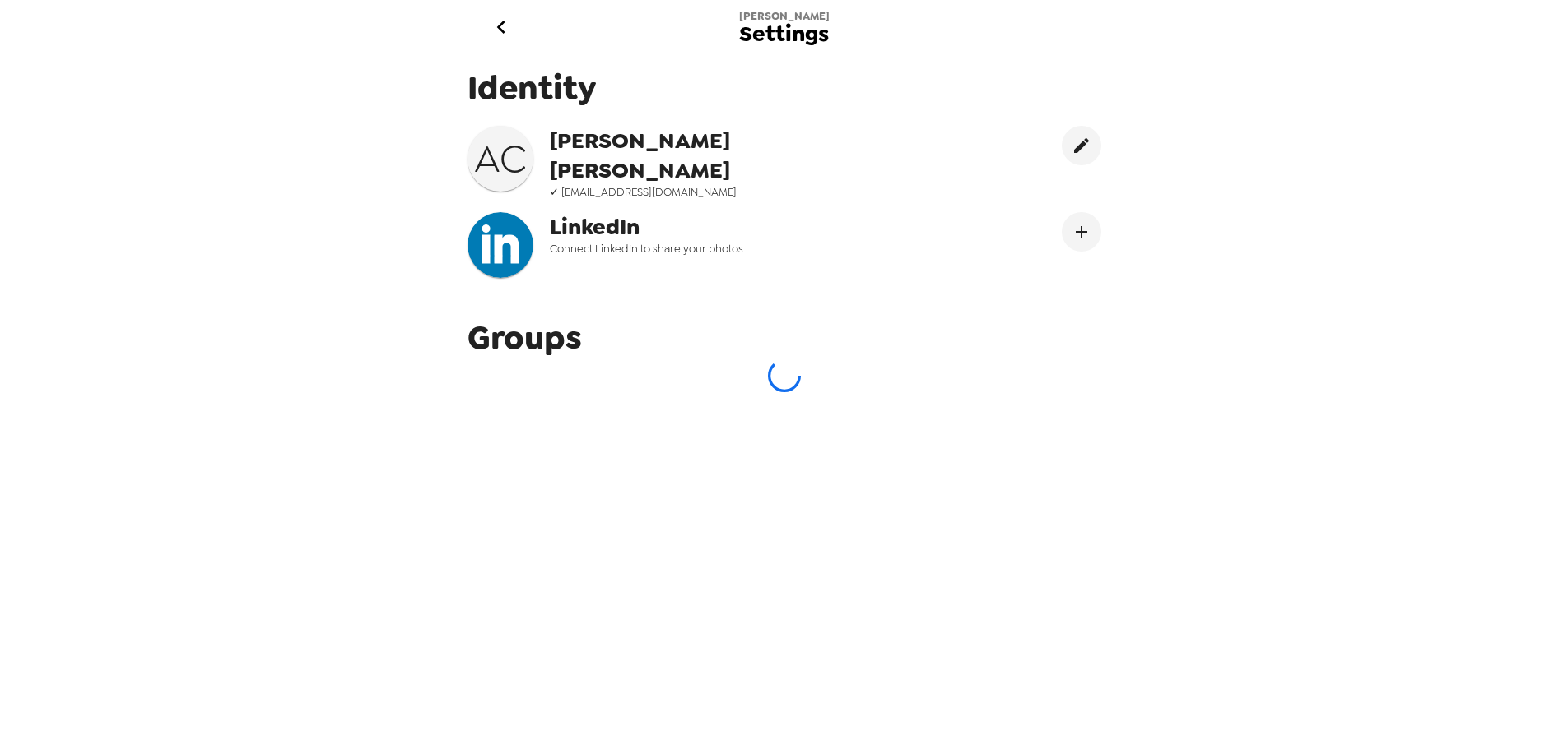
click at [1503, 488] on div "Alfred Settings Identity A C Alfred Chen ✓ alfredchen1109@gmail.com LinkedIn Co…" at bounding box center [784, 374] width 1568 height 749
